Goal: Information Seeking & Learning: Learn about a topic

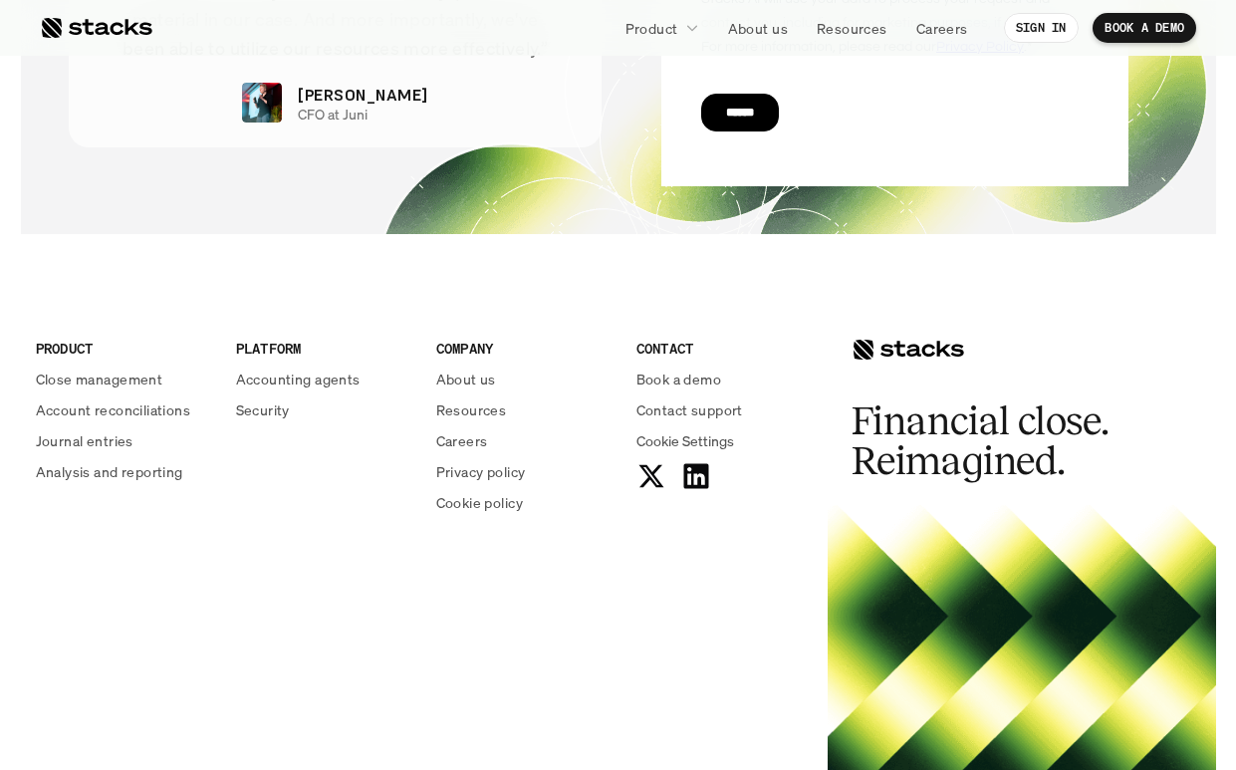
scroll to position [7283, 0]
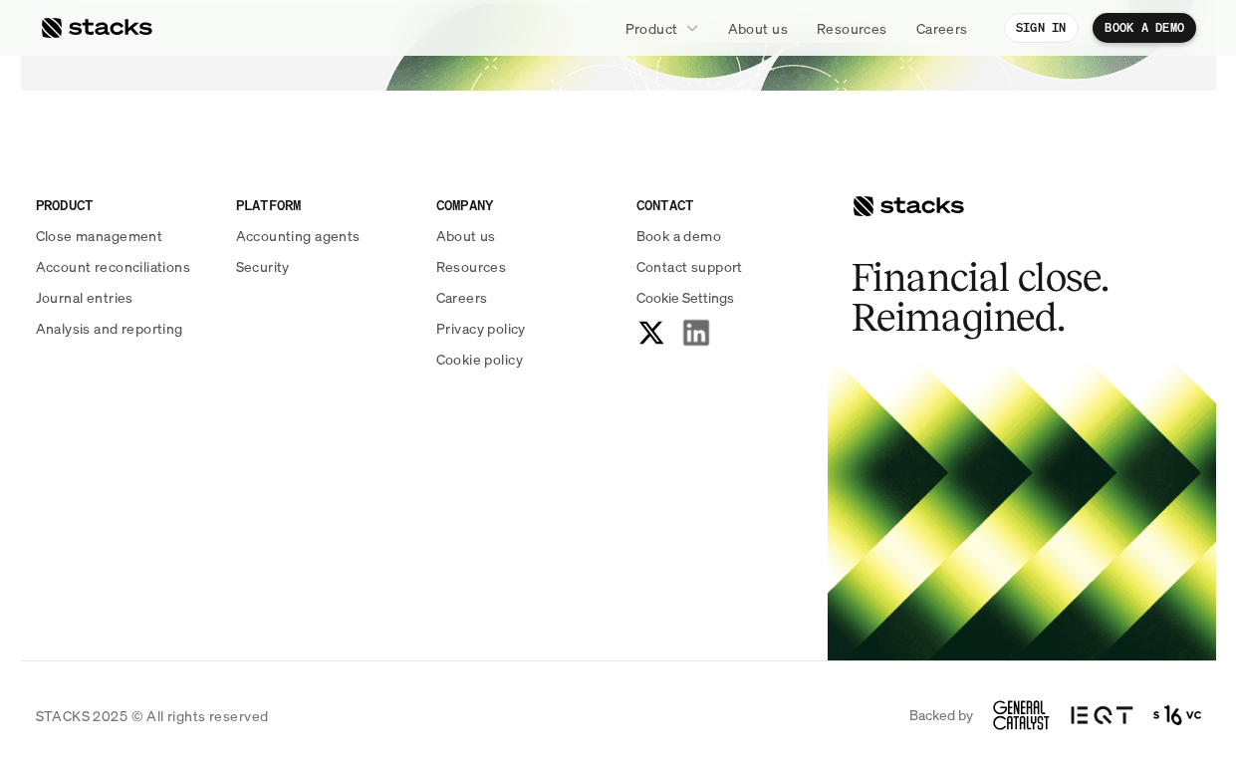
click at [695, 340] on icon at bounding box center [695, 333] width 31 height 31
click at [473, 298] on p "Careers" at bounding box center [462, 297] width 52 height 21
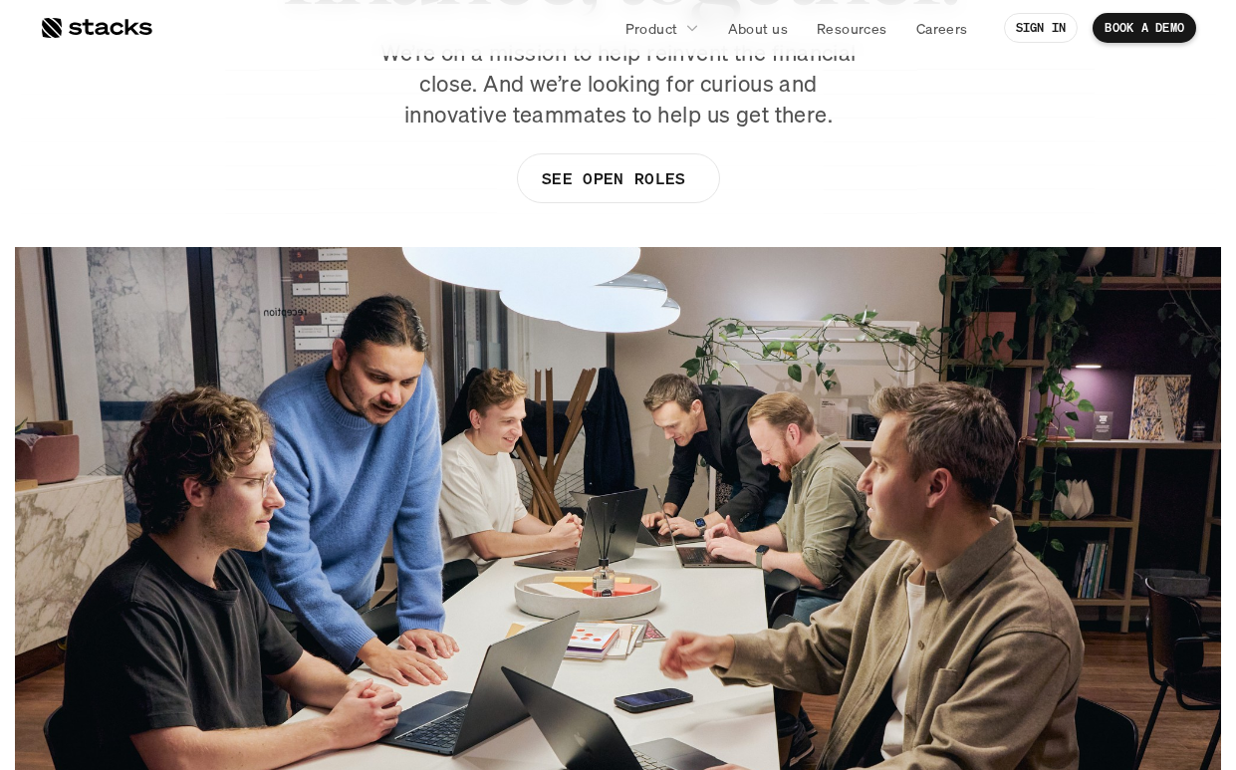
scroll to position [186, 0]
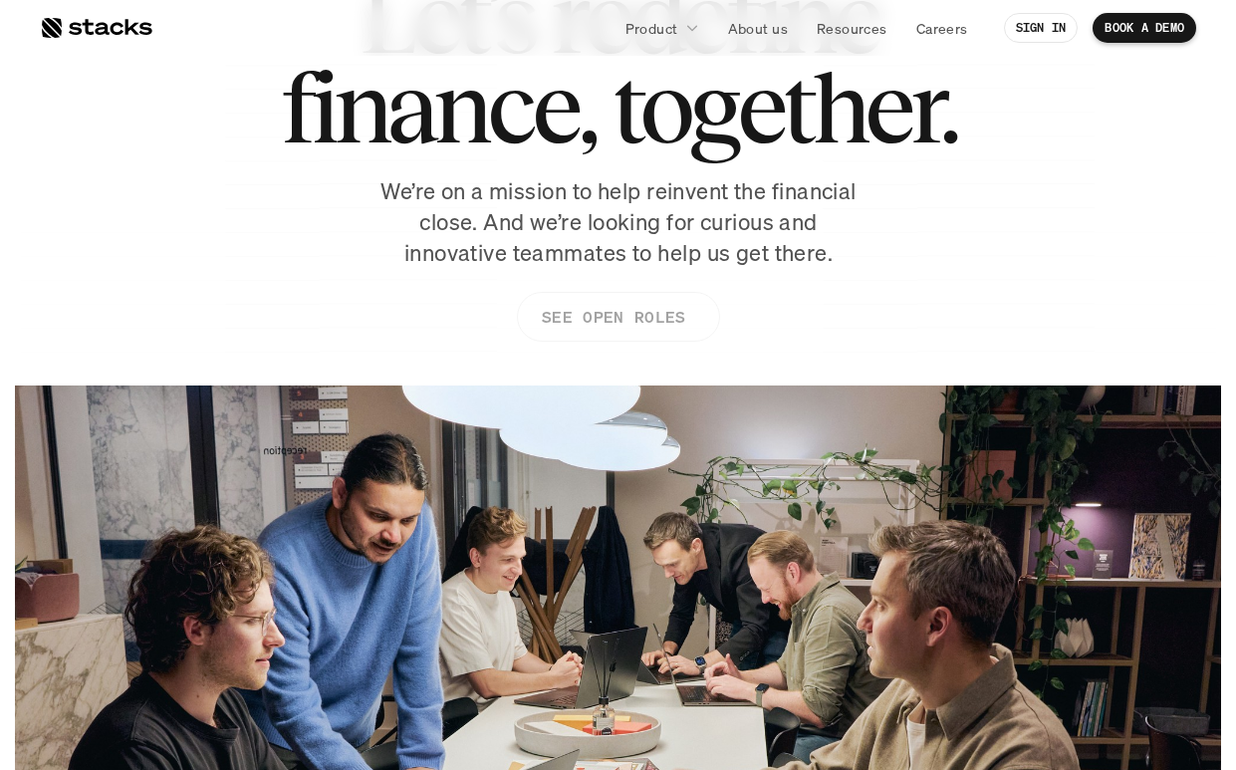
click at [578, 307] on p "SEE OPEN ROLES" at bounding box center [612, 317] width 143 height 29
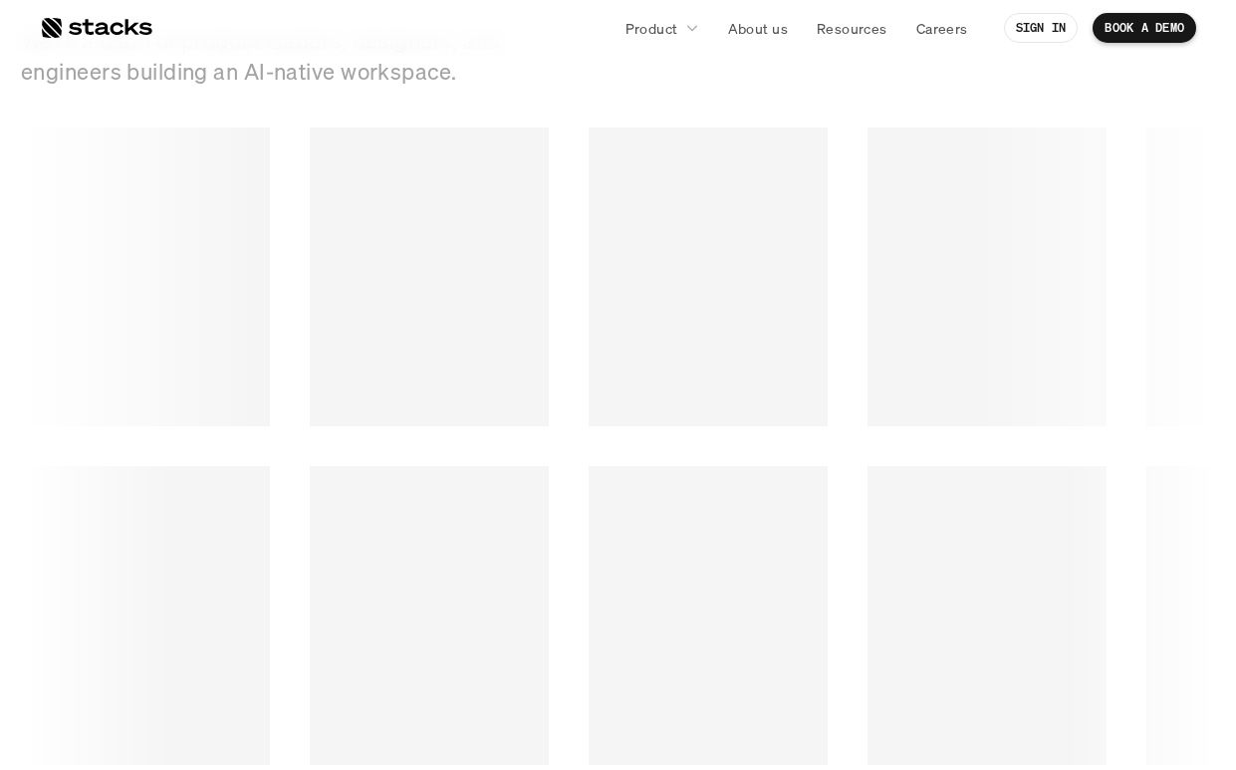
scroll to position [2647, 0]
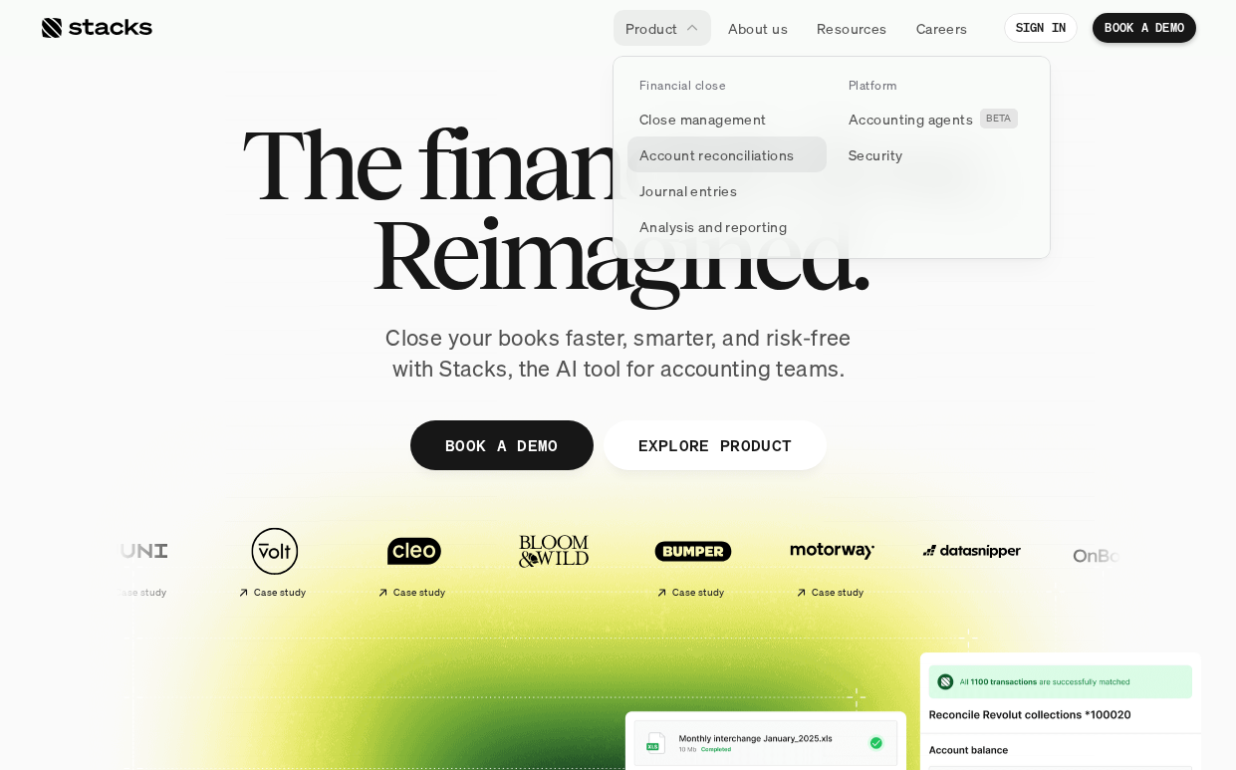
click at [717, 162] on p "Account reconciliations" at bounding box center [716, 154] width 155 height 21
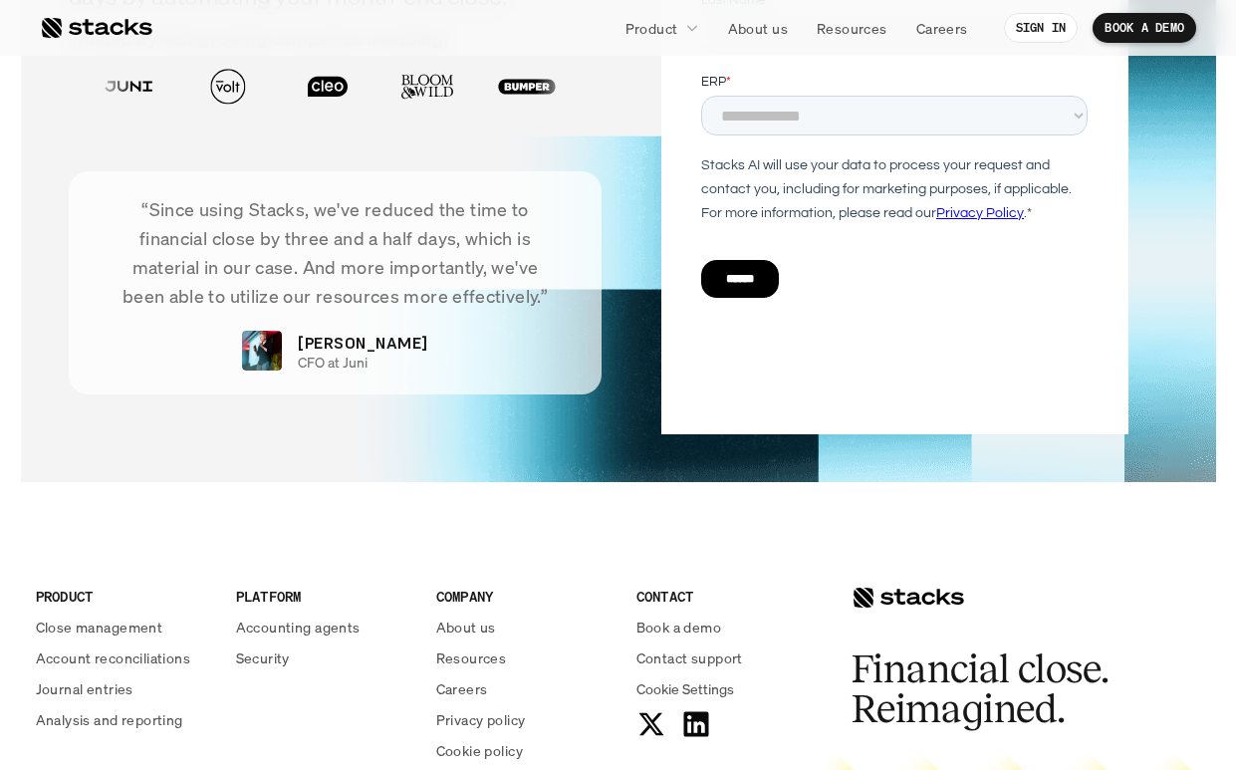
scroll to position [4468, 0]
